Goal: Browse casually: Explore the website without a specific task or goal

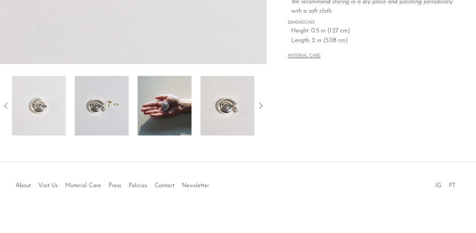
scroll to position [251, 0]
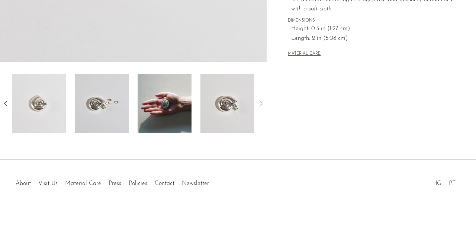
click at [216, 109] on img at bounding box center [227, 104] width 54 height 60
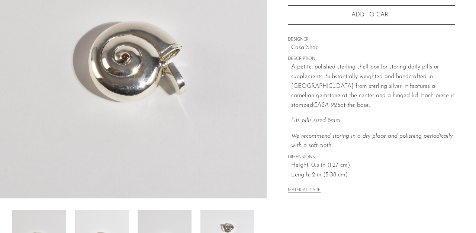
scroll to position [114, 0]
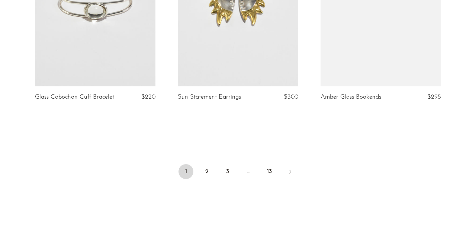
scroll to position [2474, 0]
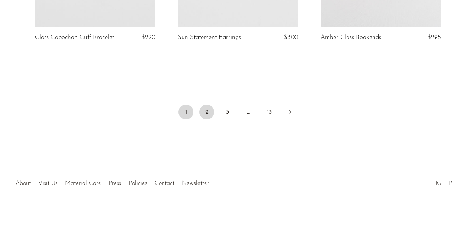
click at [203, 115] on link "2" at bounding box center [206, 112] width 15 height 15
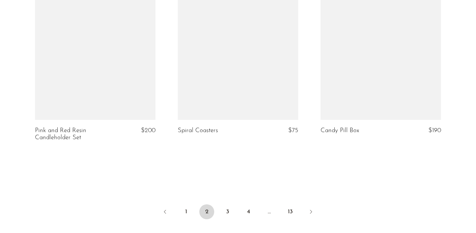
scroll to position [2393, 0]
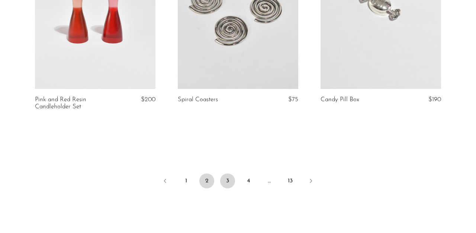
click at [228, 178] on link "3" at bounding box center [227, 180] width 15 height 15
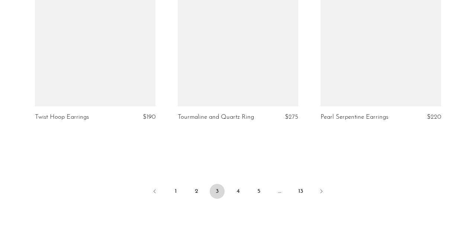
scroll to position [2397, 0]
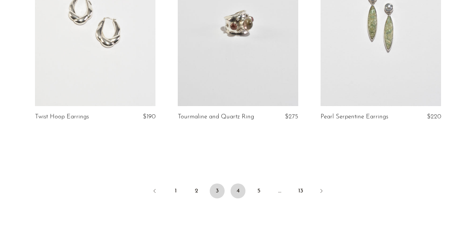
click at [237, 183] on link "4" at bounding box center [238, 190] width 15 height 15
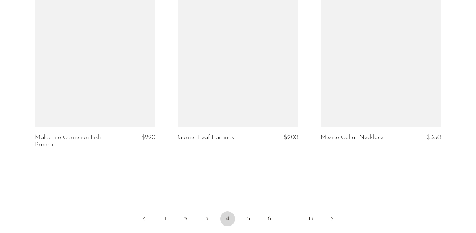
scroll to position [2366, 0]
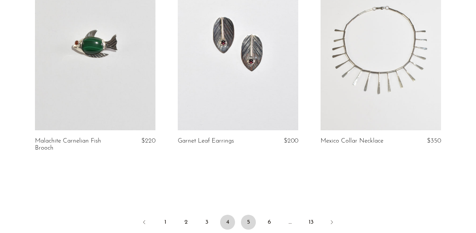
click at [253, 216] on link "5" at bounding box center [248, 222] width 15 height 15
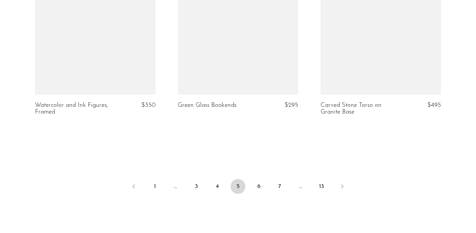
scroll to position [2426, 0]
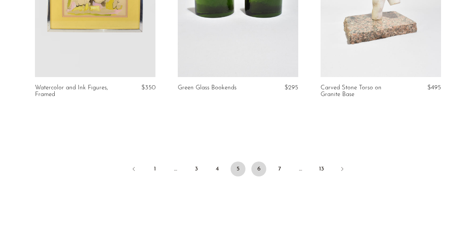
click at [259, 161] on link "6" at bounding box center [258, 168] width 15 height 15
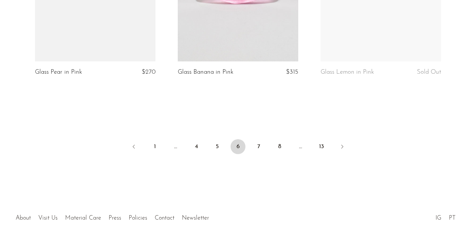
scroll to position [2455, 0]
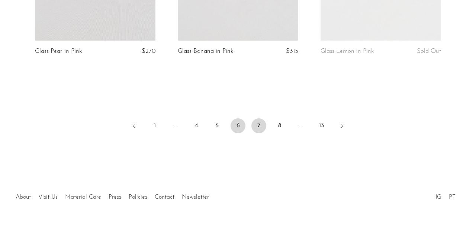
click at [258, 118] on link "7" at bounding box center [258, 125] width 15 height 15
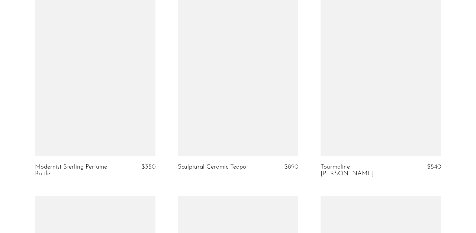
scroll to position [1513, 0]
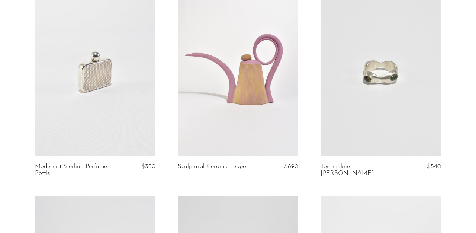
click at [115, 110] on link at bounding box center [95, 71] width 121 height 169
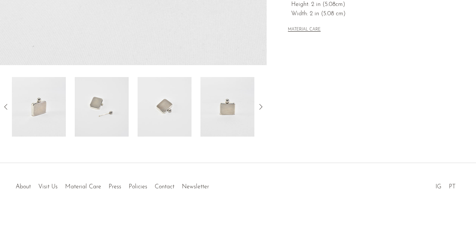
scroll to position [251, 0]
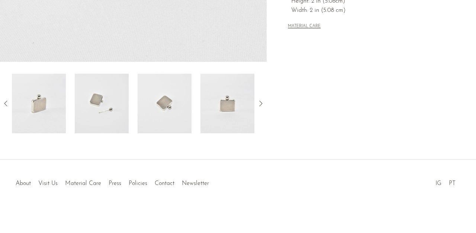
click at [172, 106] on img at bounding box center [165, 104] width 54 height 60
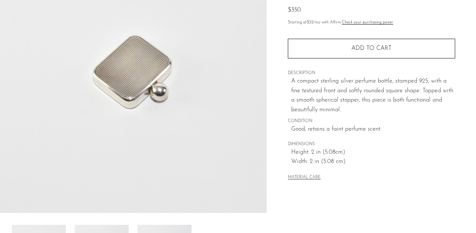
scroll to position [100, 0]
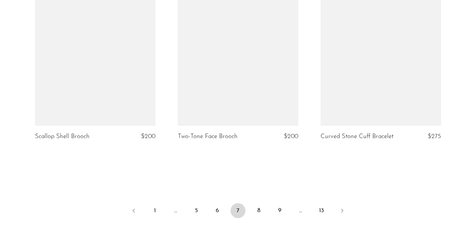
scroll to position [2375, 0]
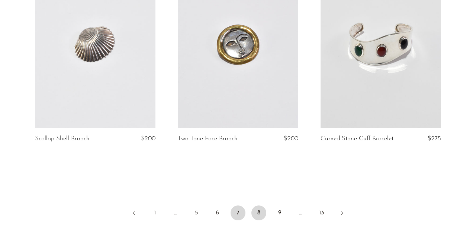
click at [257, 205] on link "8" at bounding box center [258, 212] width 15 height 15
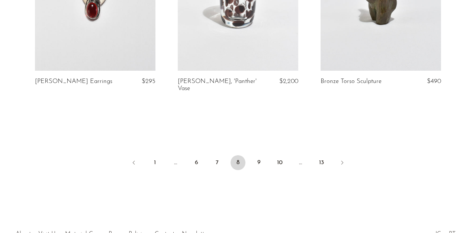
scroll to position [2412, 0]
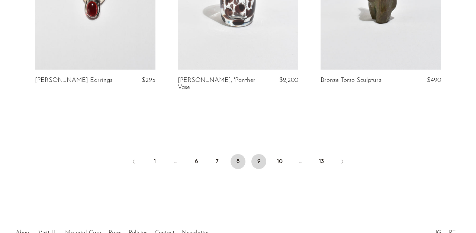
click at [261, 154] on link "9" at bounding box center [258, 161] width 15 height 15
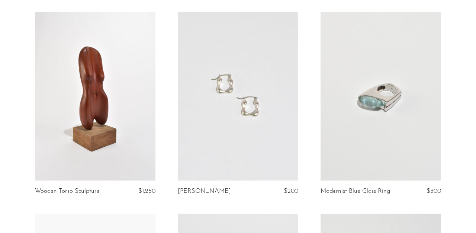
scroll to position [1223, 0]
